Goal: Information Seeking & Learning: Learn about a topic

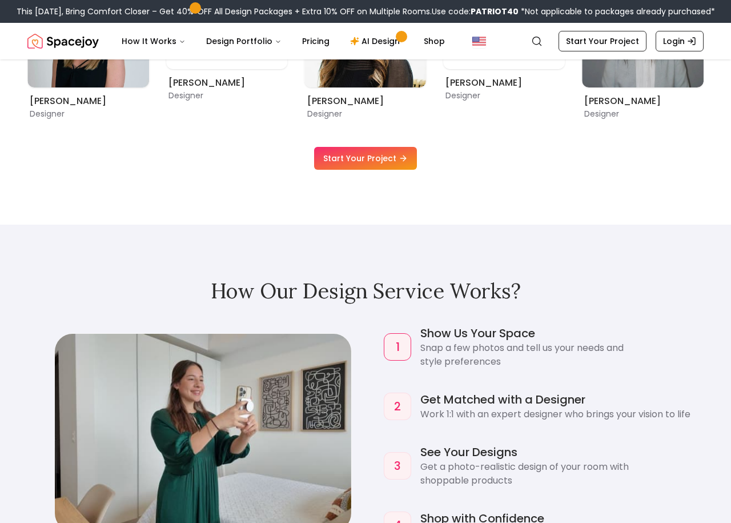
scroll to position [1026, 0]
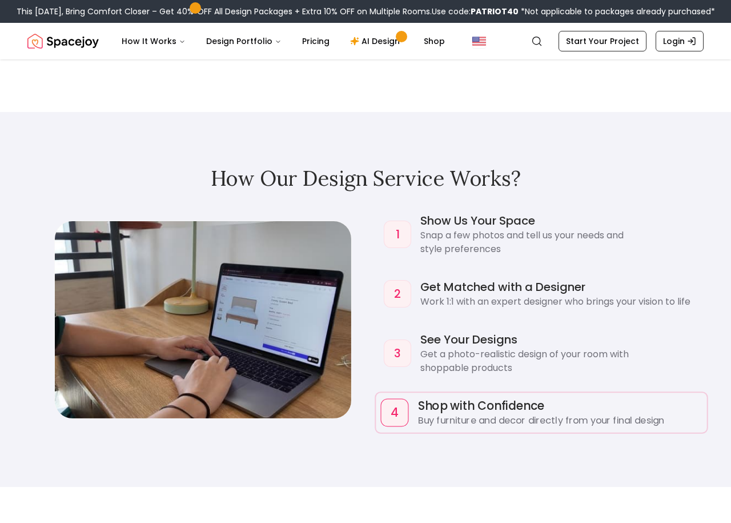
click at [399, 415] on div "4" at bounding box center [395, 412] width 28 height 28
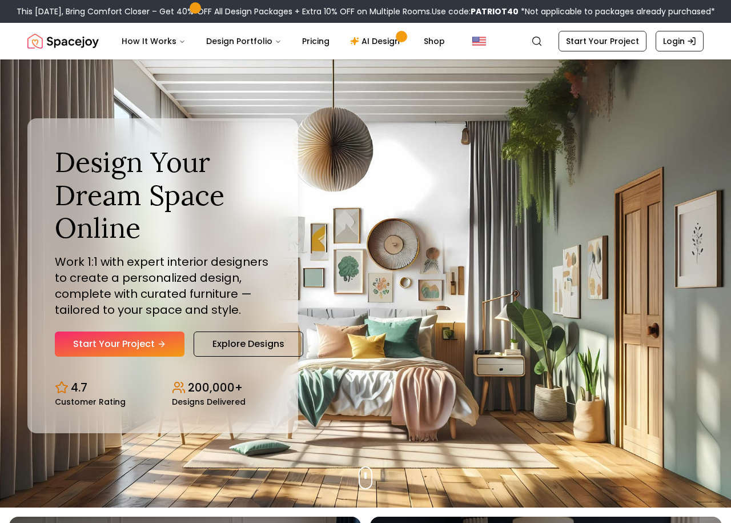
scroll to position [13, 0]
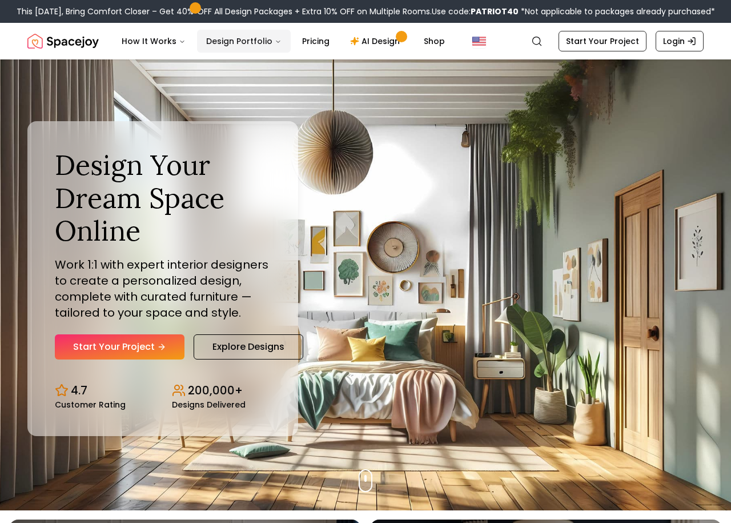
click at [210, 40] on button "Design Portfolio" at bounding box center [244, 41] width 94 height 23
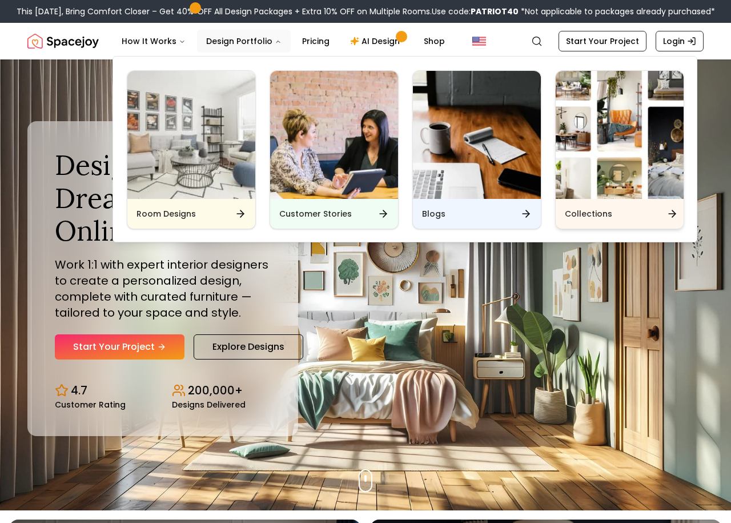
click at [608, 178] on img "Main" at bounding box center [620, 135] width 128 height 128
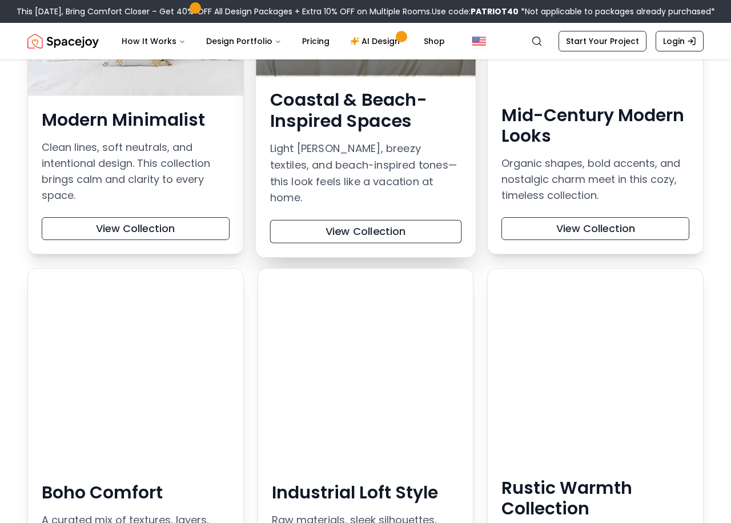
scroll to position [315, 0]
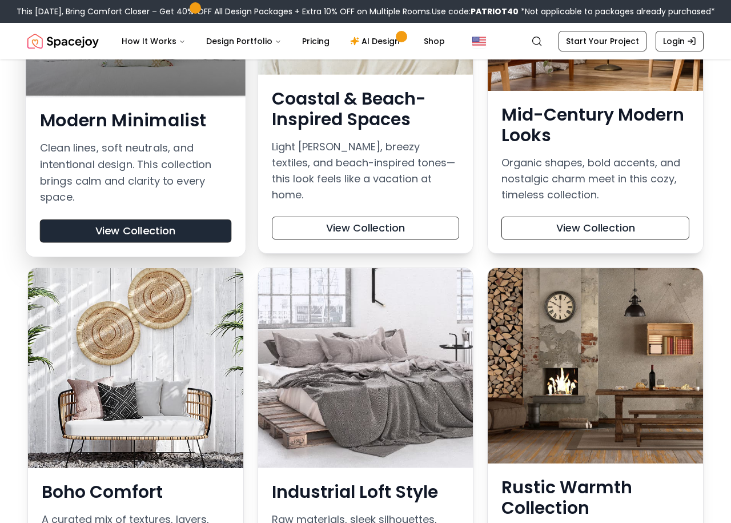
click at [156, 219] on button "View Collection" at bounding box center [135, 230] width 191 height 23
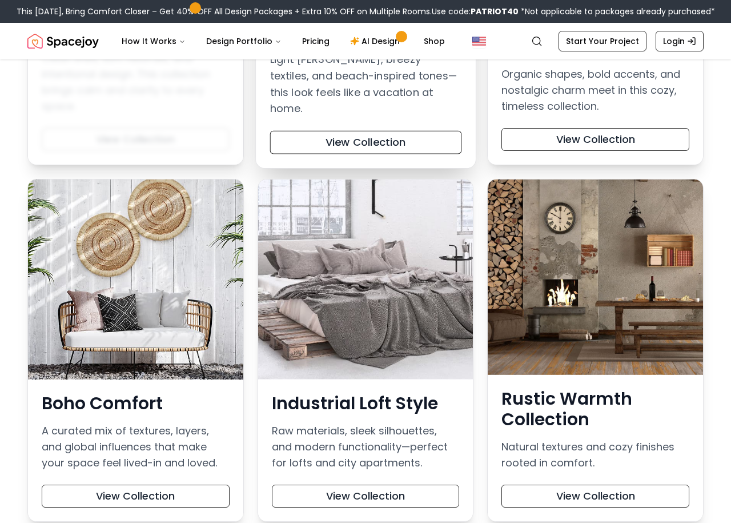
scroll to position [411, 0]
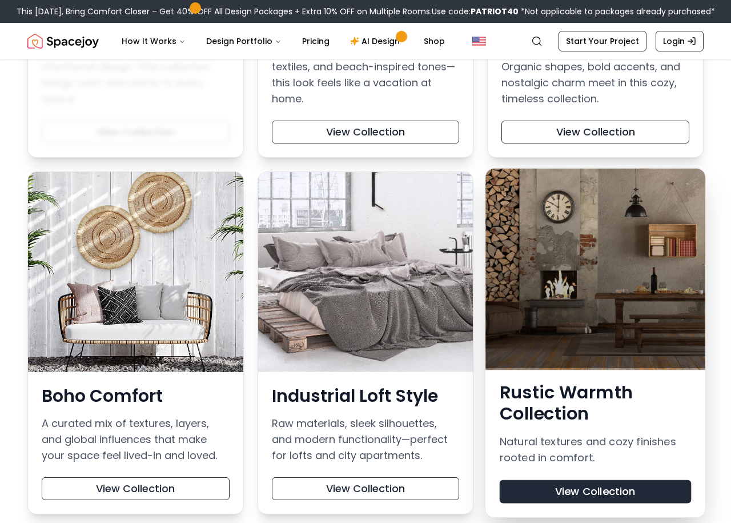
click at [551, 485] on button "View Collection" at bounding box center [595, 491] width 191 height 23
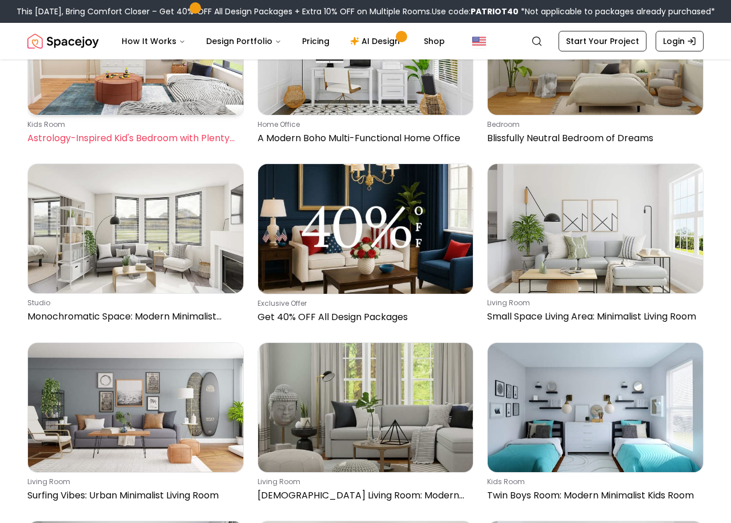
scroll to position [3211, 0]
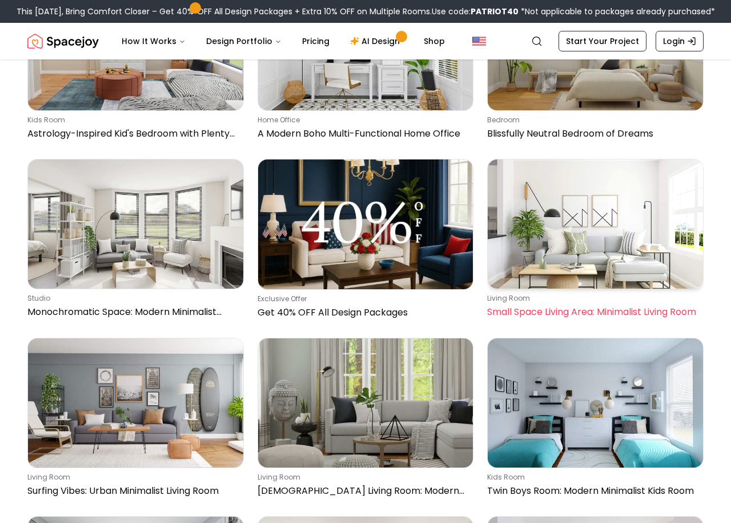
click at [542, 258] on img at bounding box center [595, 223] width 215 height 129
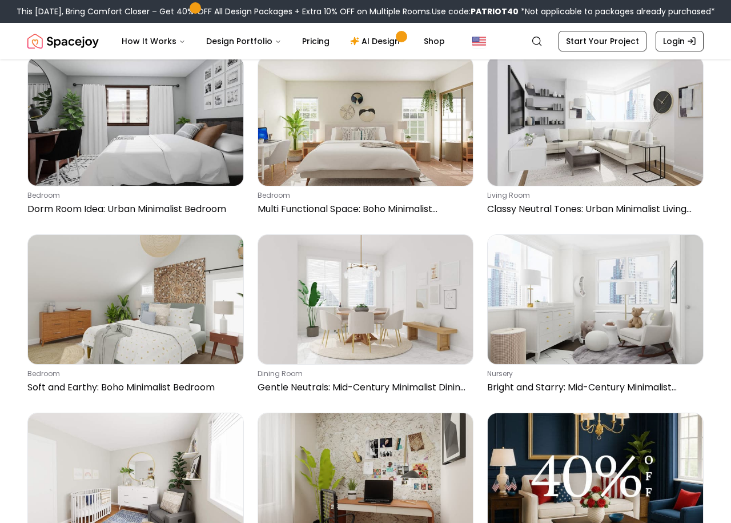
scroll to position [3549, 0]
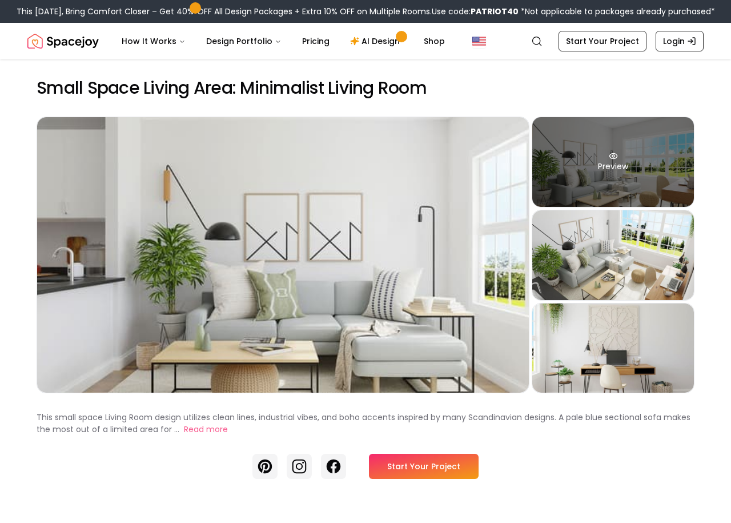
click at [603, 167] on div "Preview" at bounding box center [614, 162] width 162 height 90
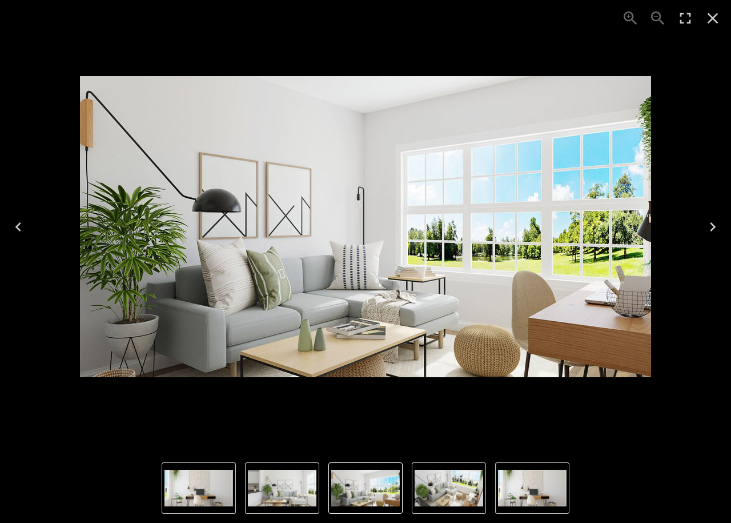
click at [715, 18] on icon "Close" at bounding box center [713, 18] width 18 height 18
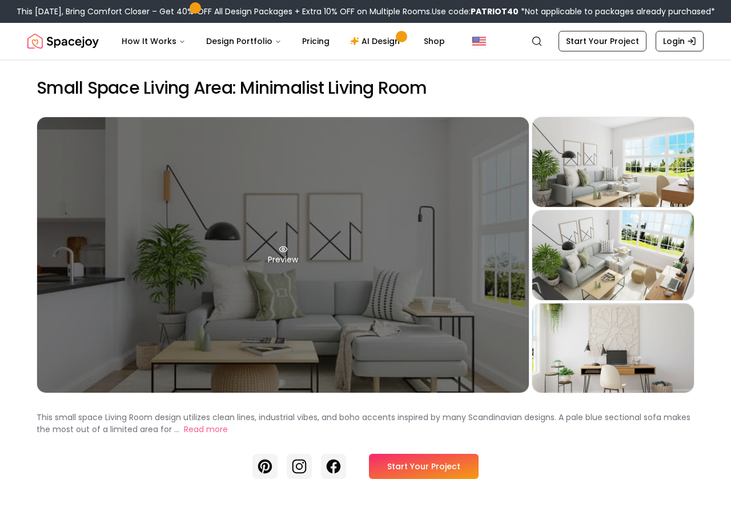
click at [398, 277] on div "Preview" at bounding box center [283, 254] width 492 height 275
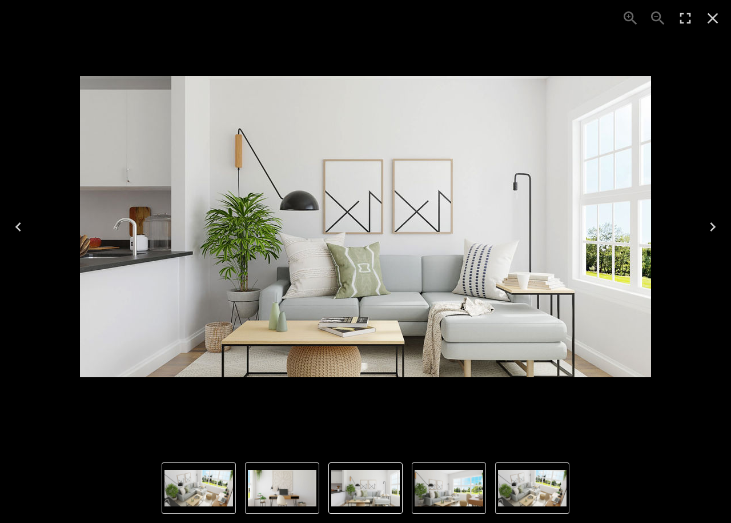
click at [716, 18] on icon "Close" at bounding box center [713, 18] width 18 height 18
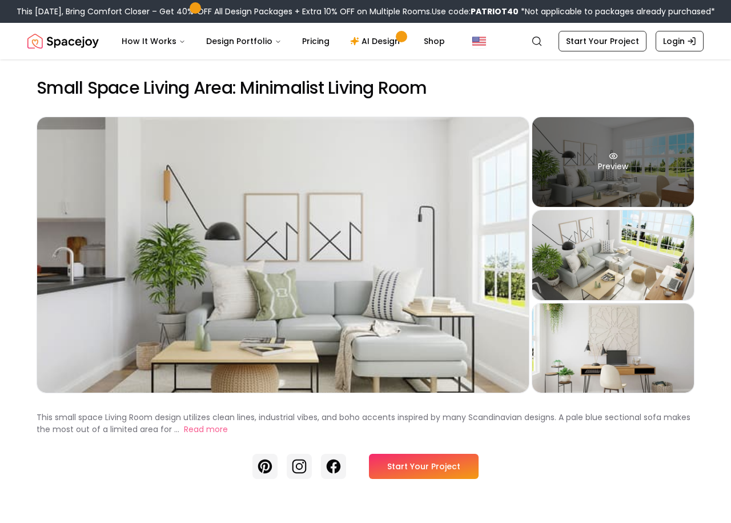
click at [616, 159] on icon at bounding box center [613, 155] width 9 height 9
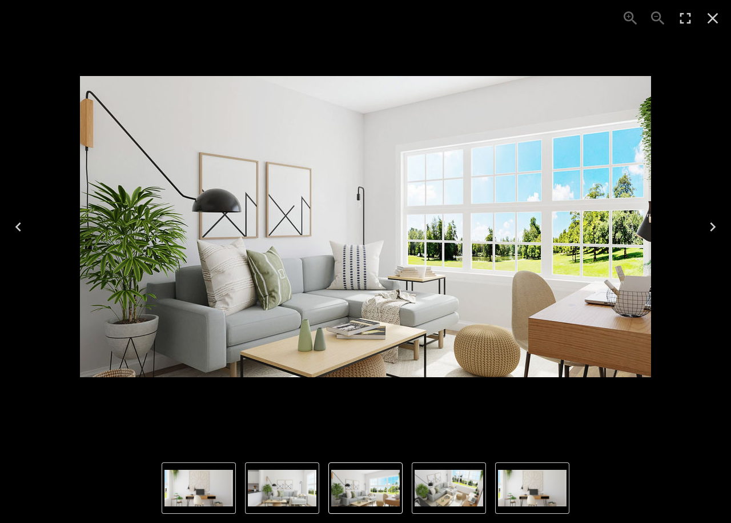
click at [711, 17] on icon "Close" at bounding box center [713, 18] width 11 height 11
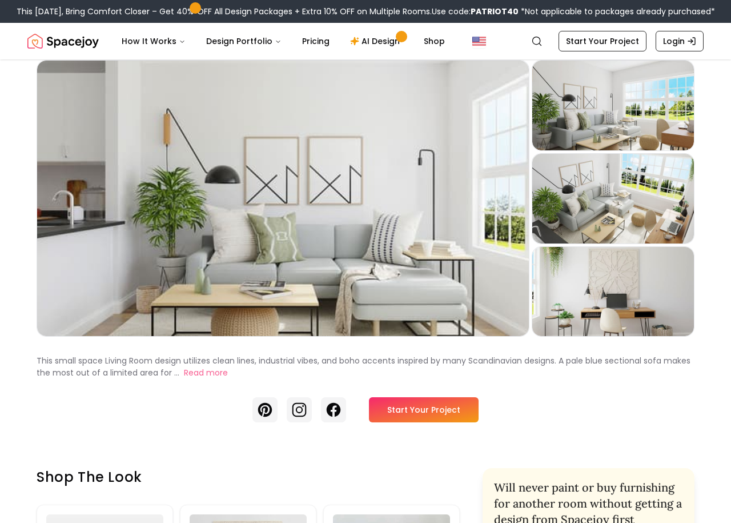
scroll to position [14, 0]
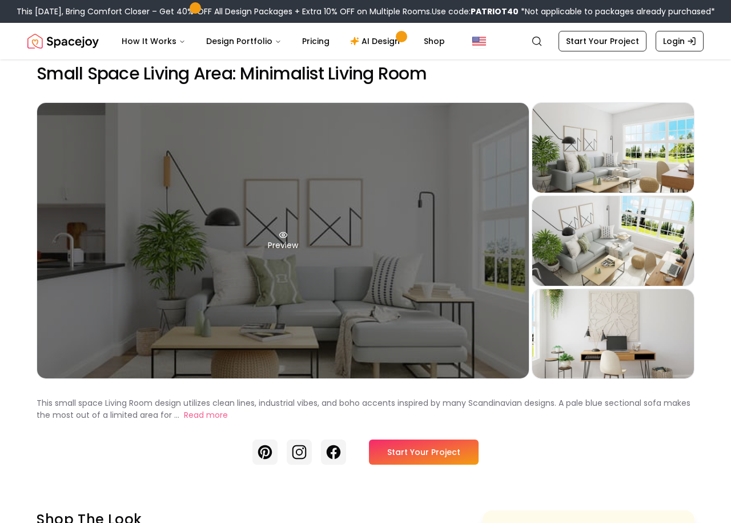
click at [404, 257] on div "Preview" at bounding box center [283, 240] width 492 height 275
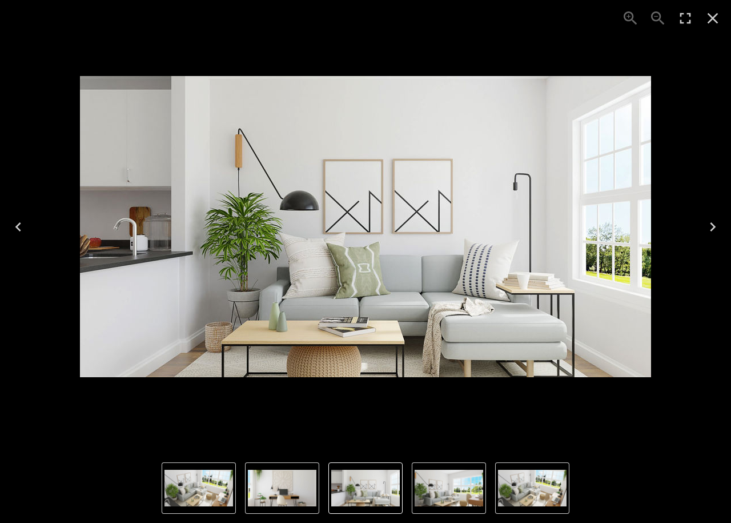
click at [717, 17] on icon "Close" at bounding box center [713, 18] width 18 height 18
